Goal: Information Seeking & Learning: Learn about a topic

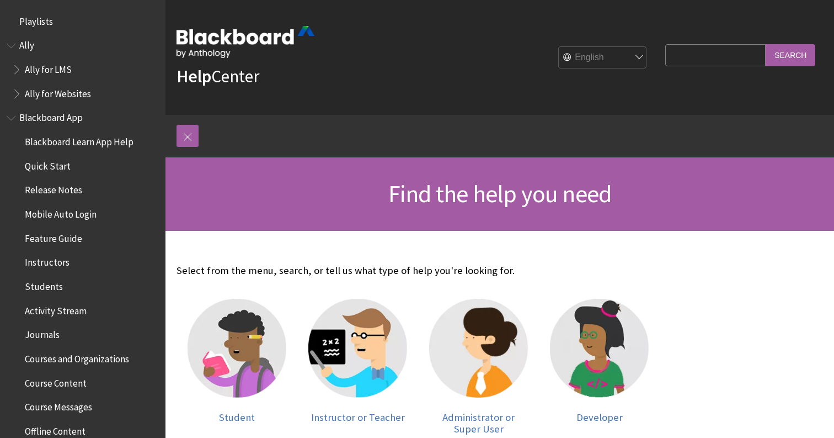
click at [690, 61] on input "Search Query" at bounding box center [716, 55] width 100 height 22
type input "ace"
click at [766, 44] on input "Search" at bounding box center [791, 55] width 50 height 22
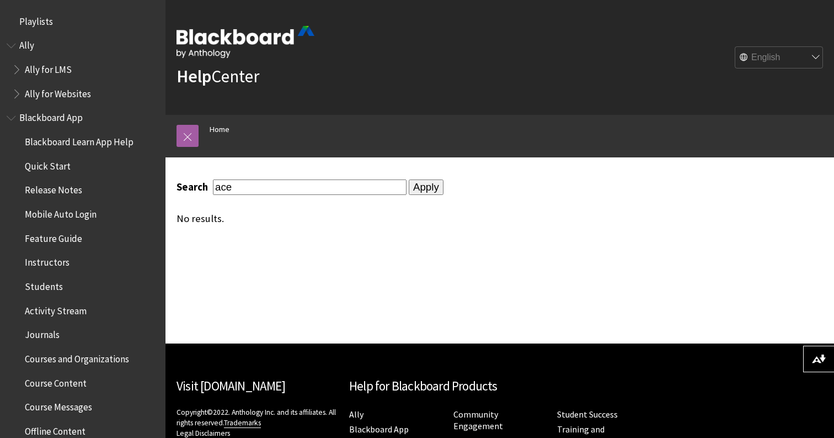
click at [58, 188] on span "Release Notes" at bounding box center [53, 188] width 57 height 15
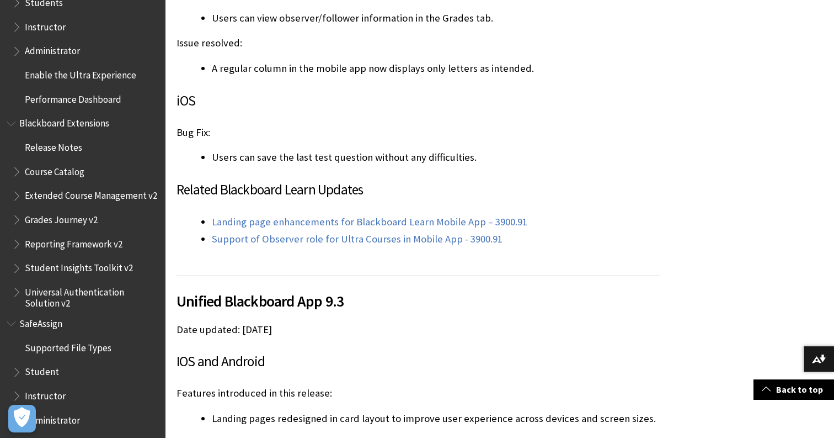
scroll to position [1089, 0]
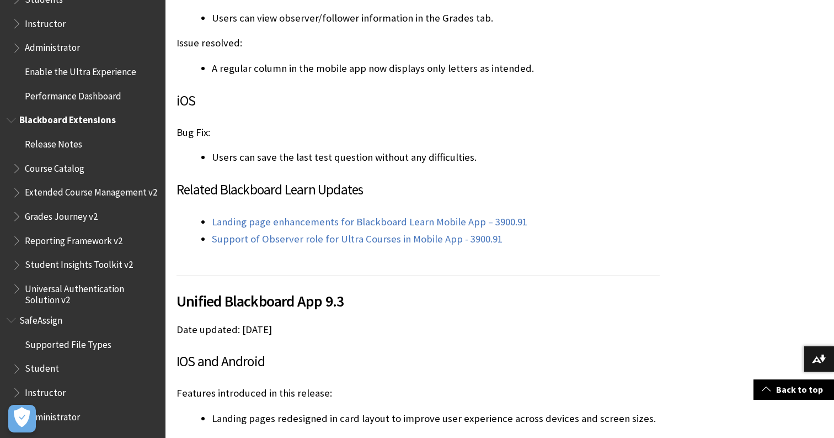
click at [102, 290] on span "Universal Authentication Solution v2" at bounding box center [91, 292] width 133 height 26
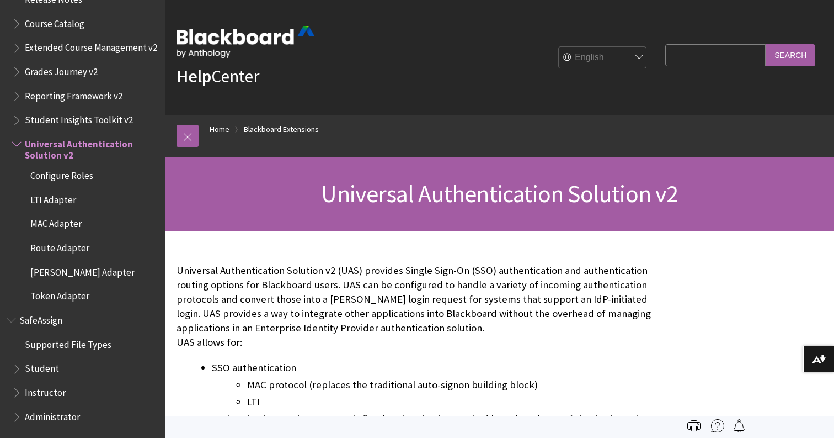
click at [685, 62] on input "Search Query" at bounding box center [716, 55] width 100 height 22
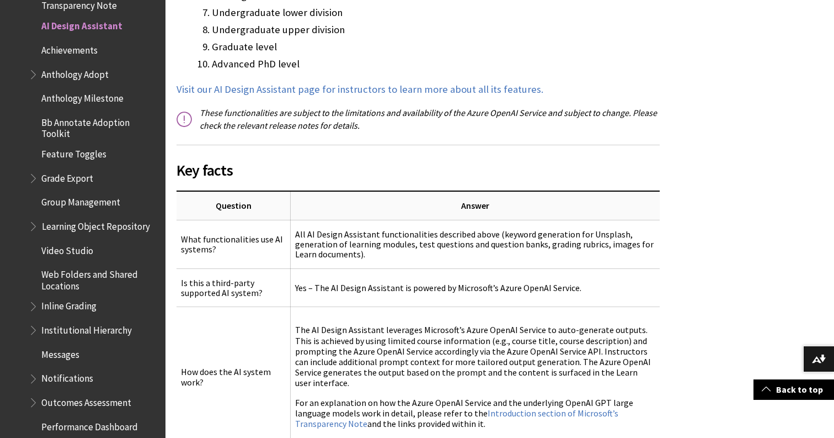
scroll to position [1207, 0]
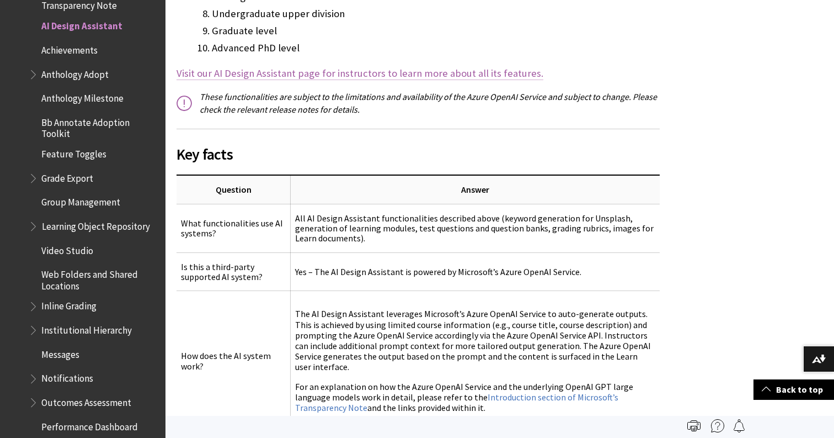
click at [448, 67] on span "Visit our AI Design Assistant page for instructors to learn more about all its …" at bounding box center [360, 73] width 367 height 13
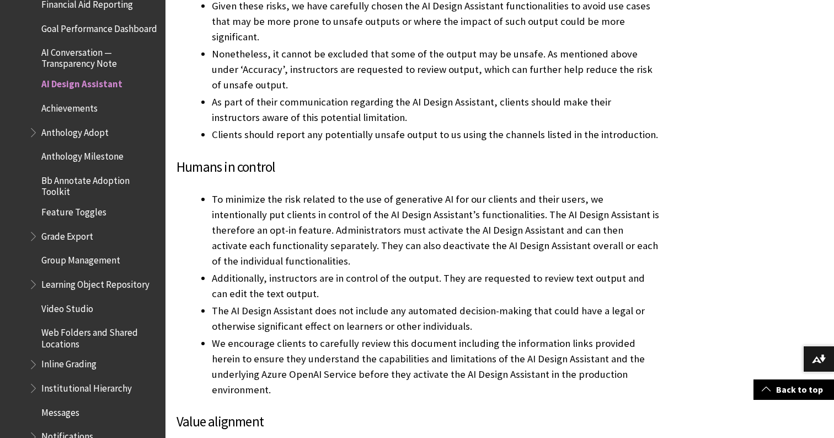
scroll to position [1910, 0]
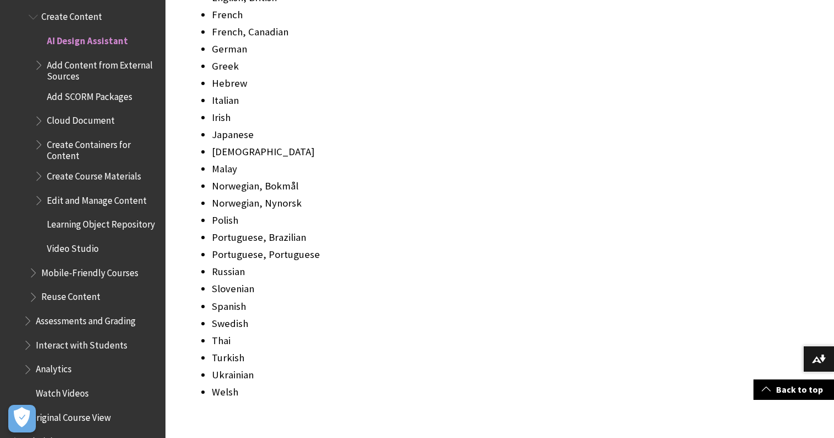
scroll to position [14583, 0]
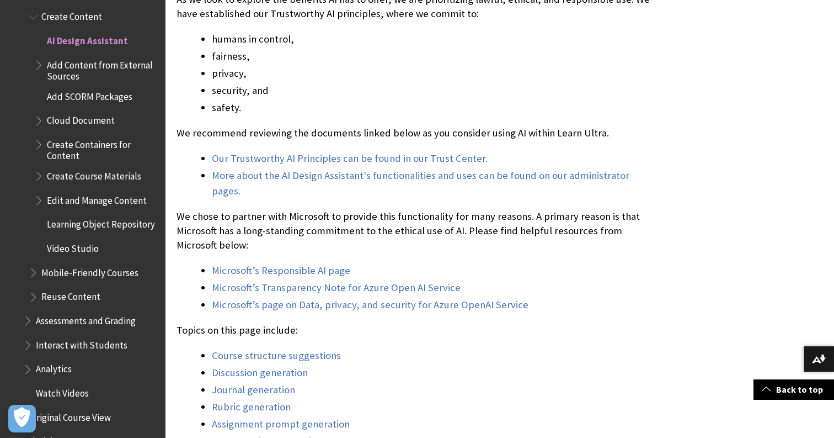
scroll to position [690, 0]
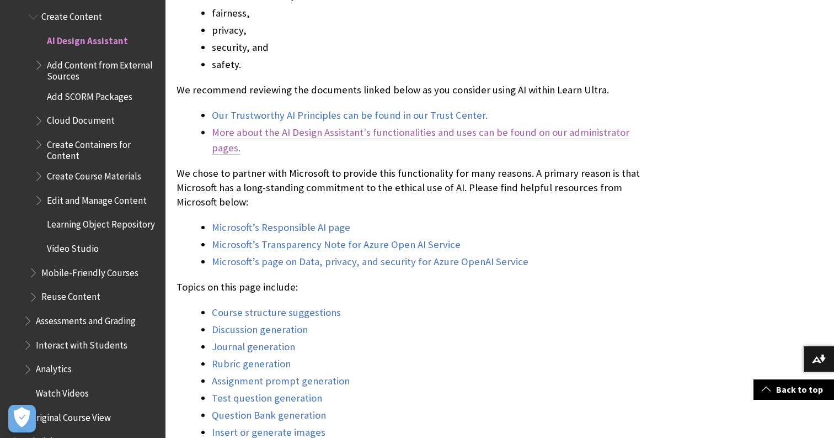
click at [539, 126] on link "More about the AI Design Assistant's functionalities and uses can be found on o…" at bounding box center [421, 140] width 418 height 29
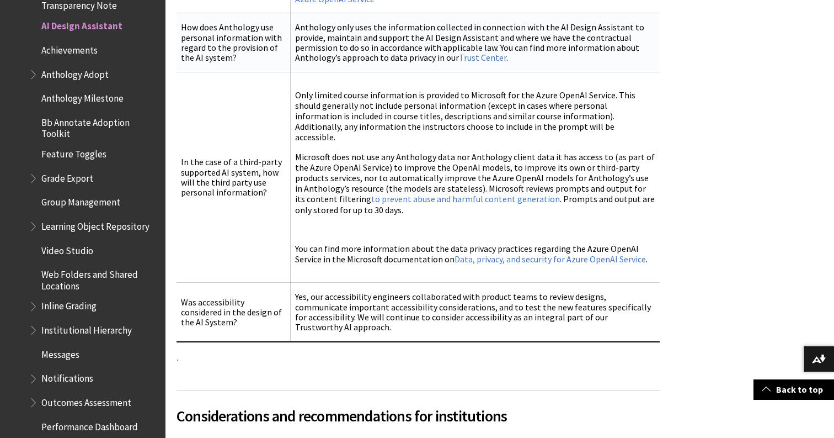
scroll to position [2404, 0]
